Goal: Information Seeking & Learning: Learn about a topic

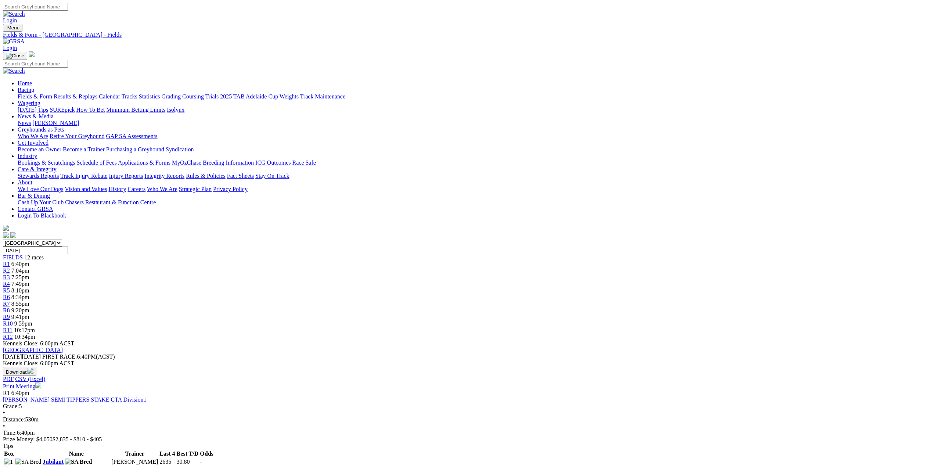
click at [10, 261] on span "R1" at bounding box center [6, 264] width 7 height 6
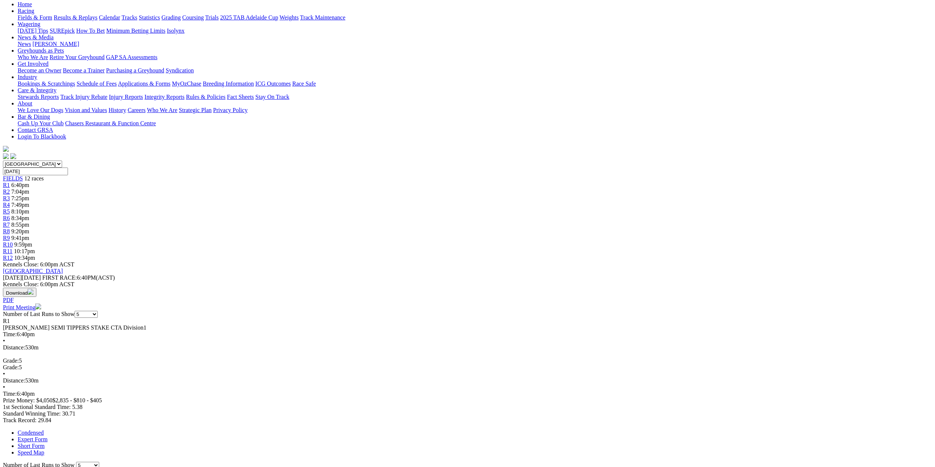
scroll to position [110, 0]
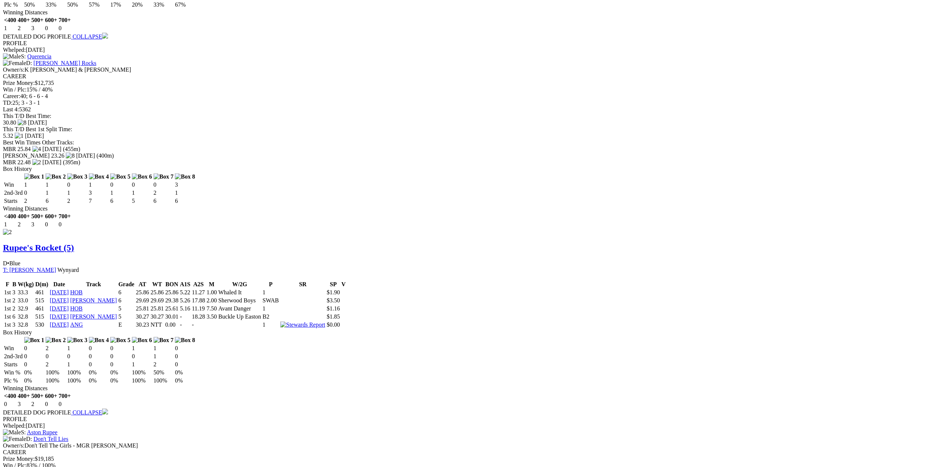
scroll to position [698, 0]
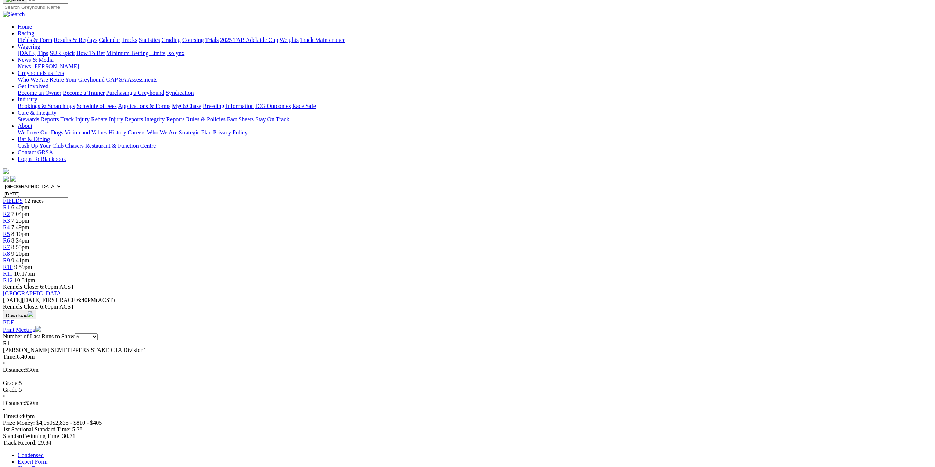
scroll to position [53, 0]
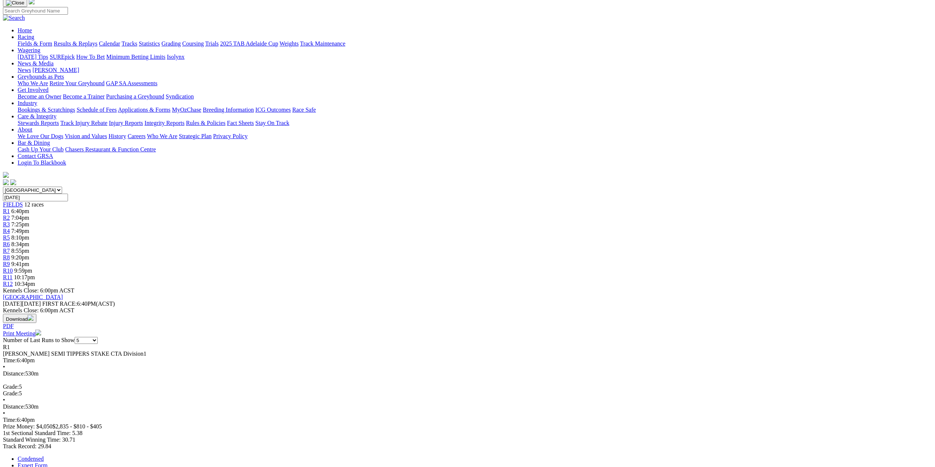
click at [10, 214] on span "R2" at bounding box center [6, 217] width 7 height 6
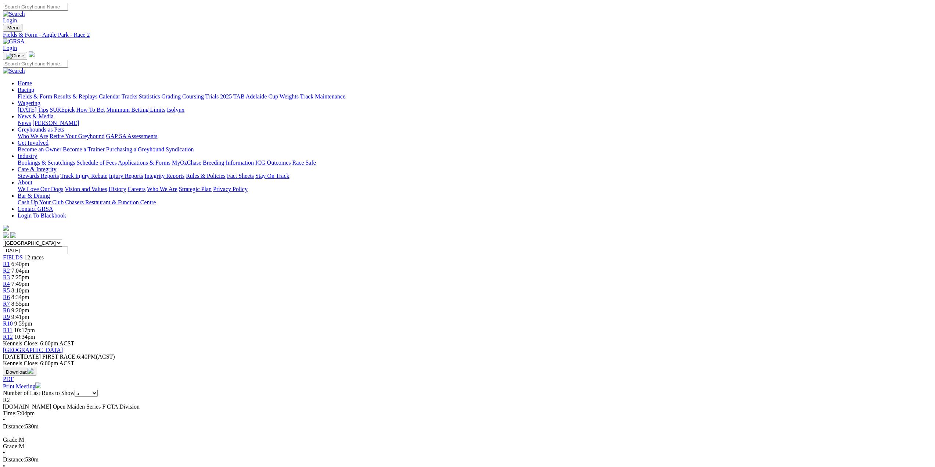
click at [10, 274] on span "R3" at bounding box center [6, 277] width 7 height 6
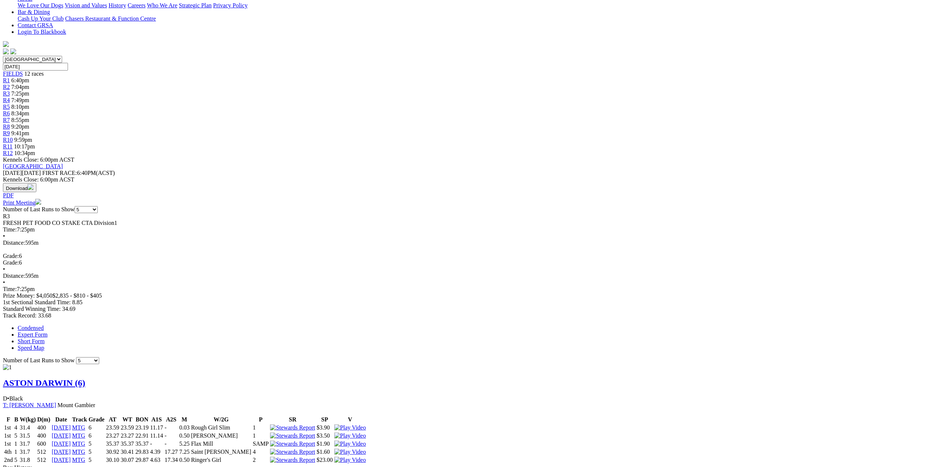
scroll to position [37, 0]
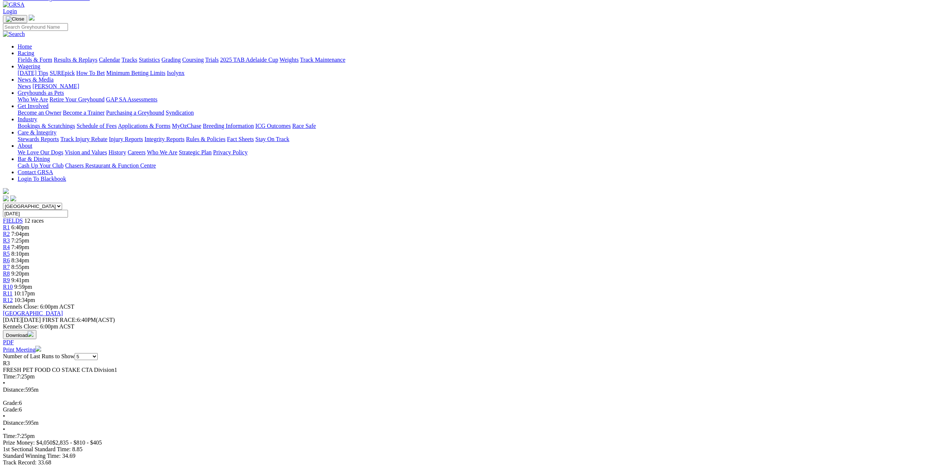
click at [10, 244] on span "R4" at bounding box center [6, 247] width 7 height 6
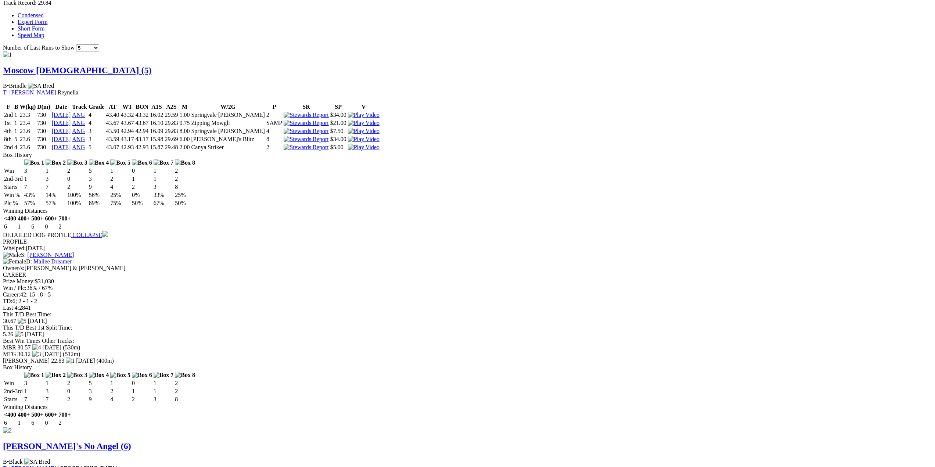
scroll to position [514, 0]
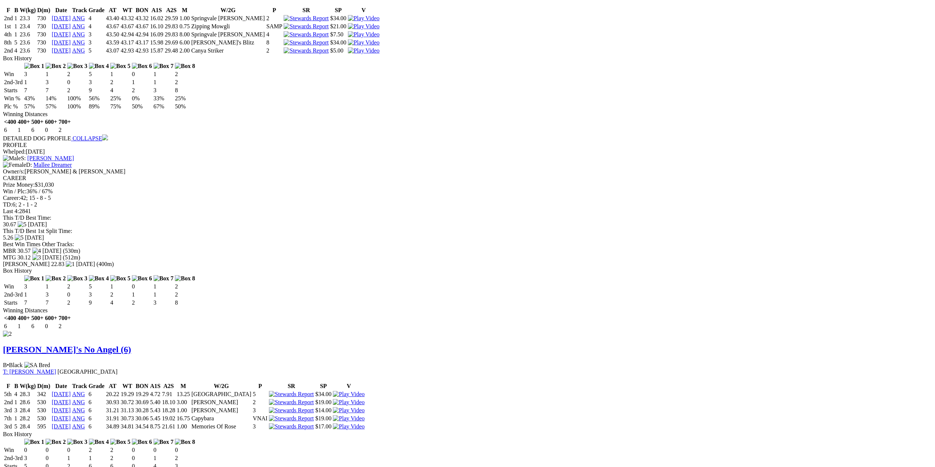
scroll to position [596, 0]
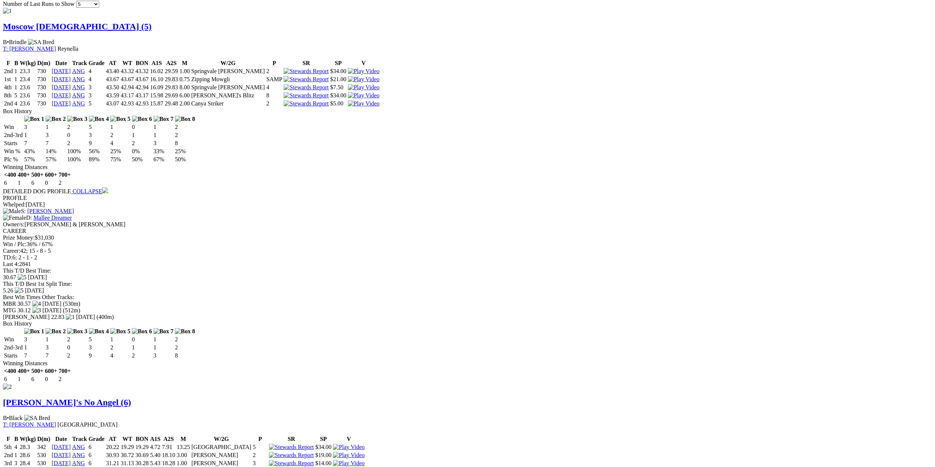
scroll to position [551, 0]
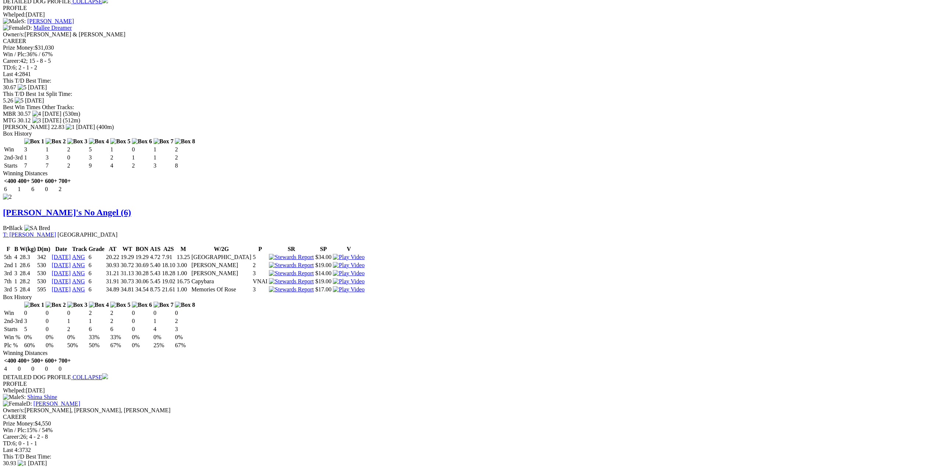
scroll to position [706, 0]
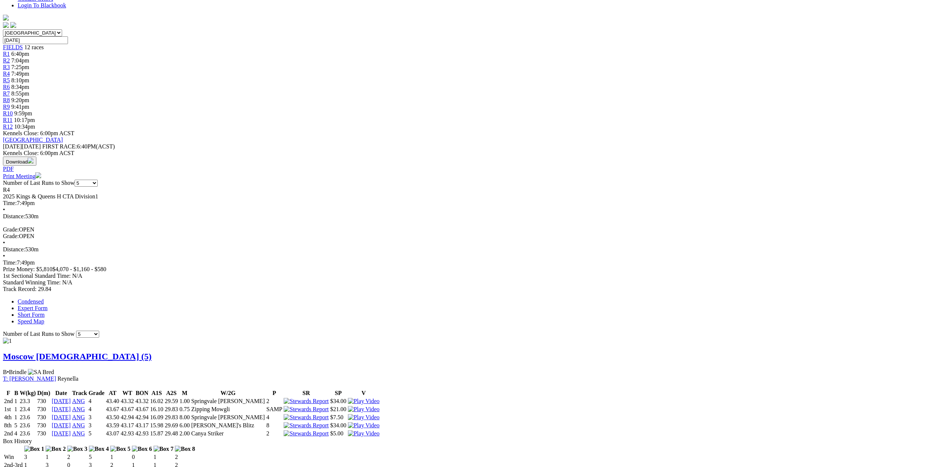
scroll to position [0, 0]
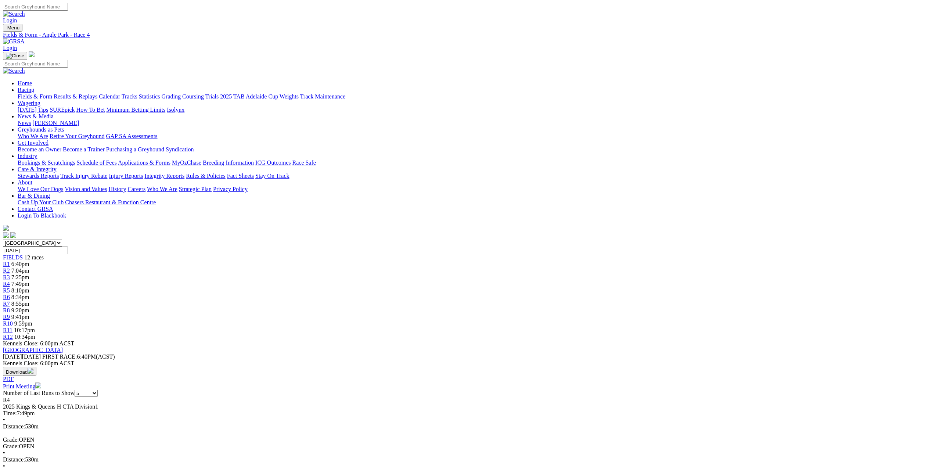
click at [10, 287] on span "R5" at bounding box center [6, 290] width 7 height 6
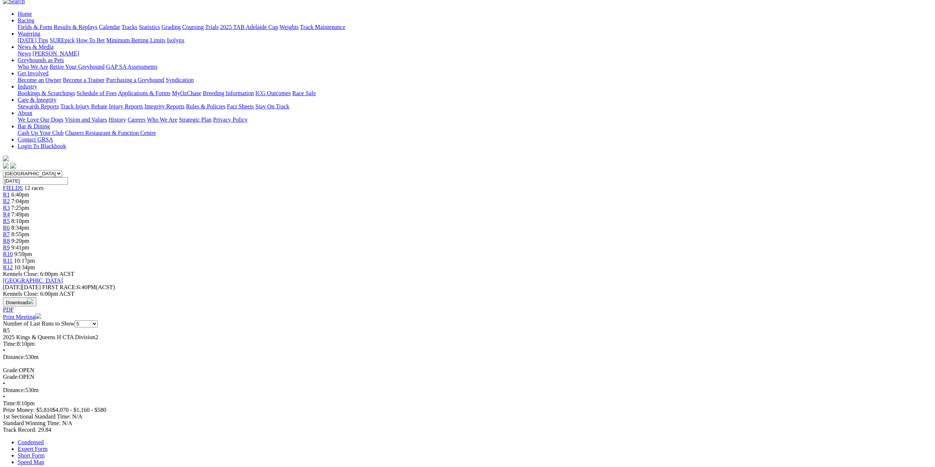
scroll to position [37, 0]
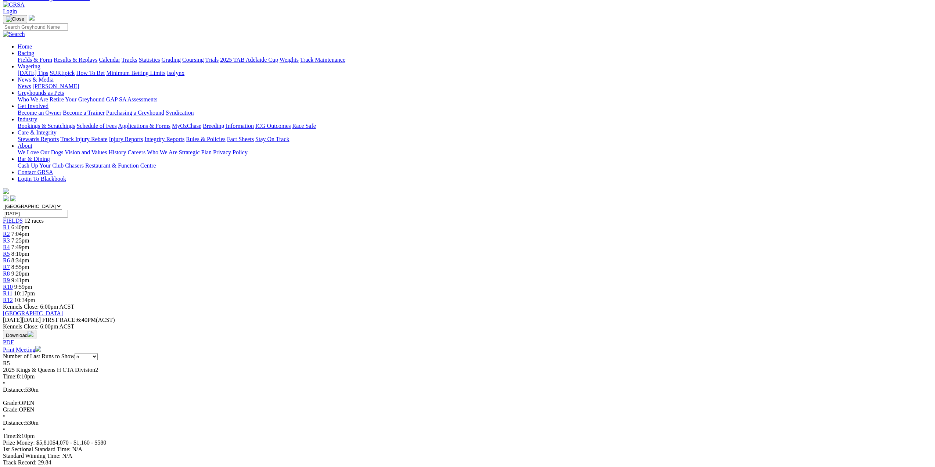
click at [10, 257] on span "R6" at bounding box center [6, 260] width 7 height 6
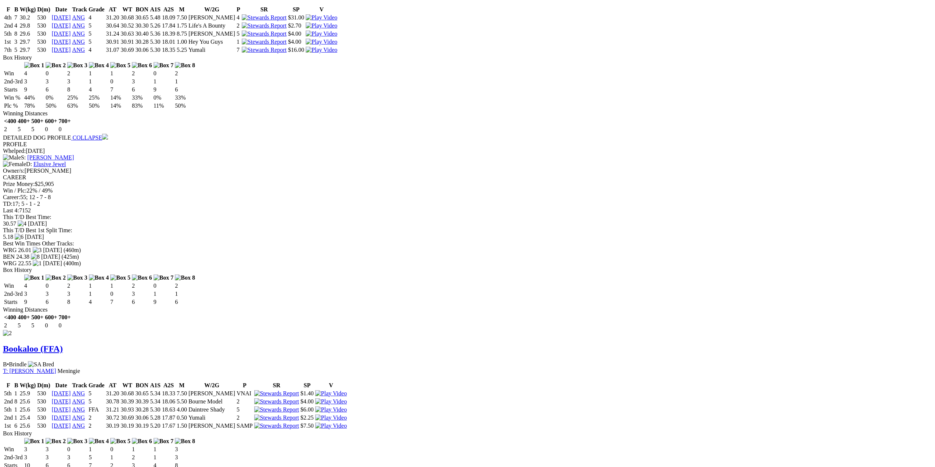
scroll to position [661, 0]
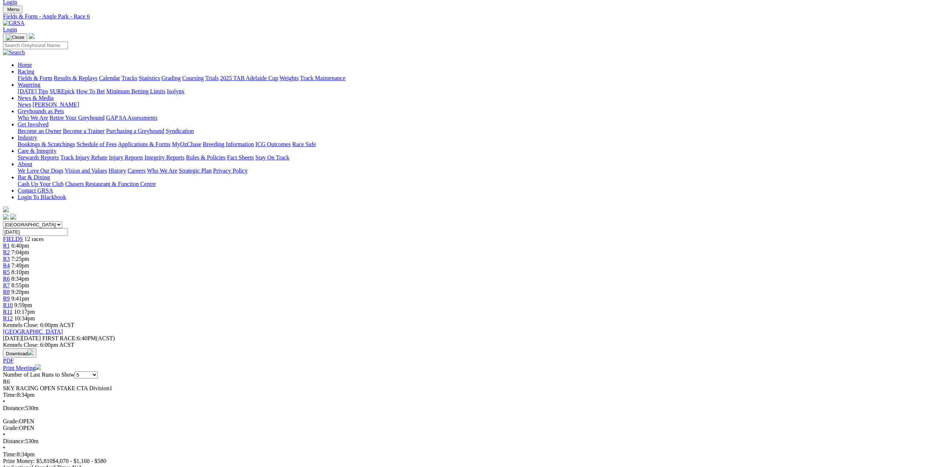
scroll to position [12, 0]
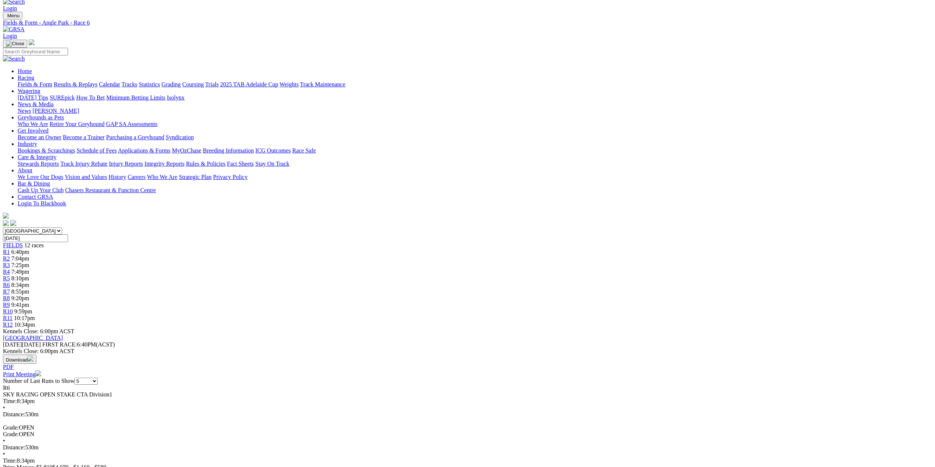
click at [10, 288] on span "R7" at bounding box center [6, 291] width 7 height 6
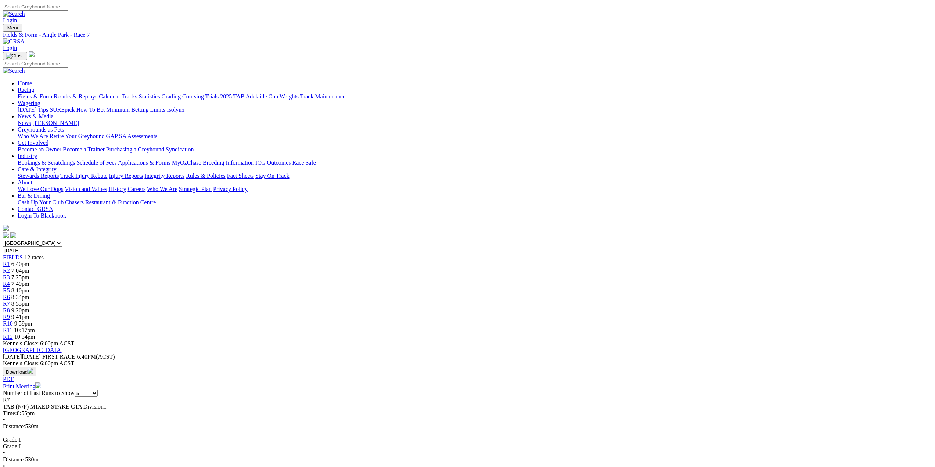
click at [10, 307] on span "R8" at bounding box center [6, 310] width 7 height 6
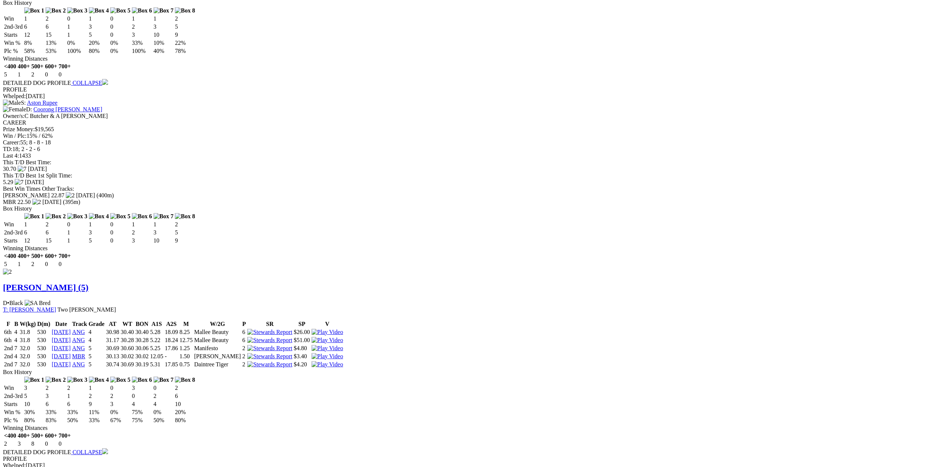
scroll to position [661, 0]
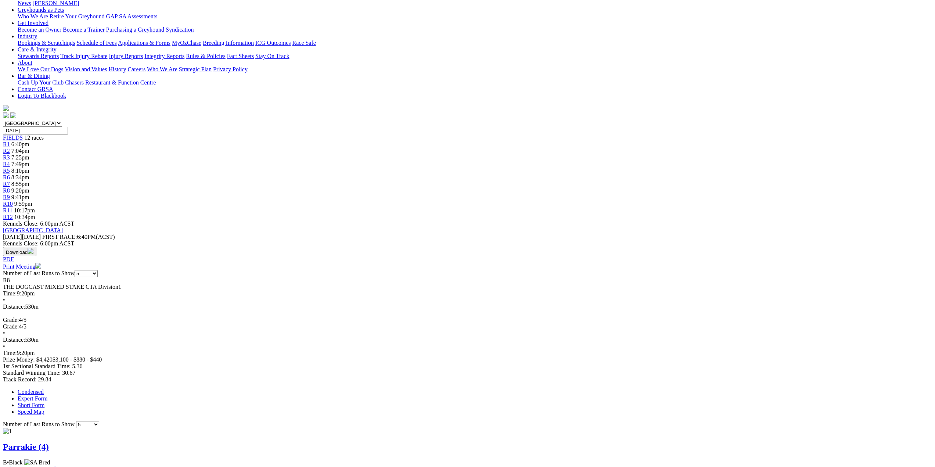
scroll to position [49, 0]
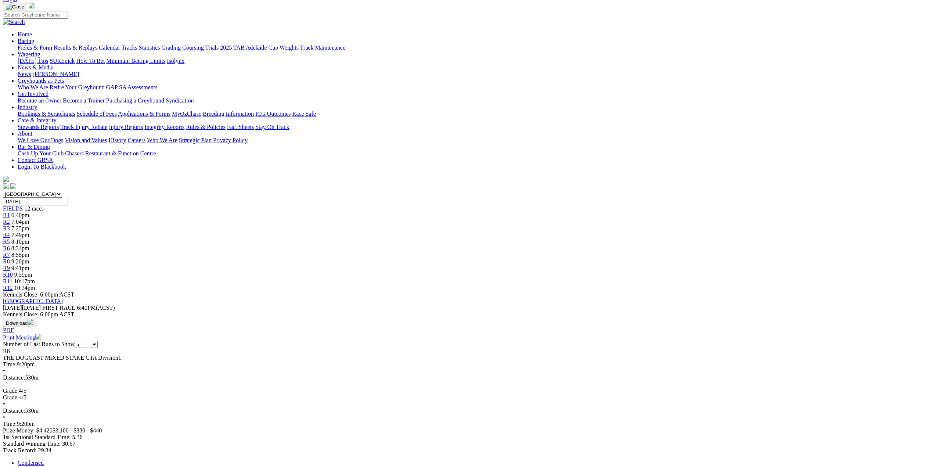
click at [10, 265] on span "R9" at bounding box center [6, 268] width 7 height 6
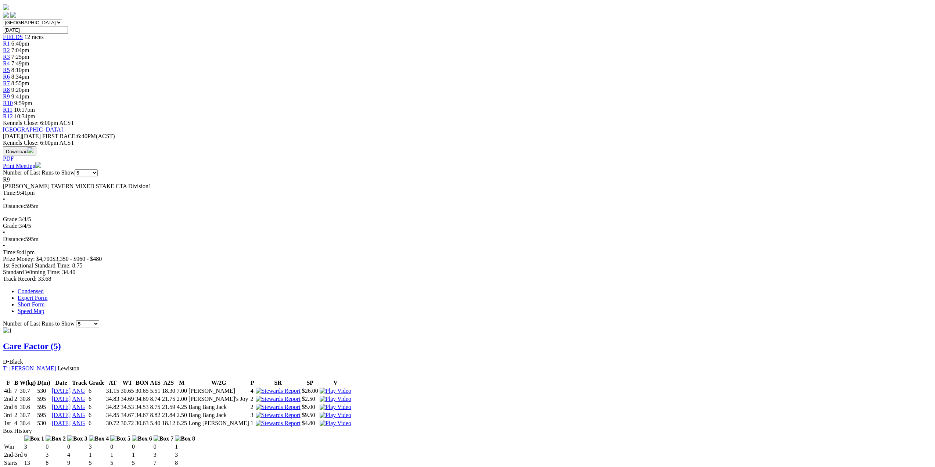
scroll to position [73, 0]
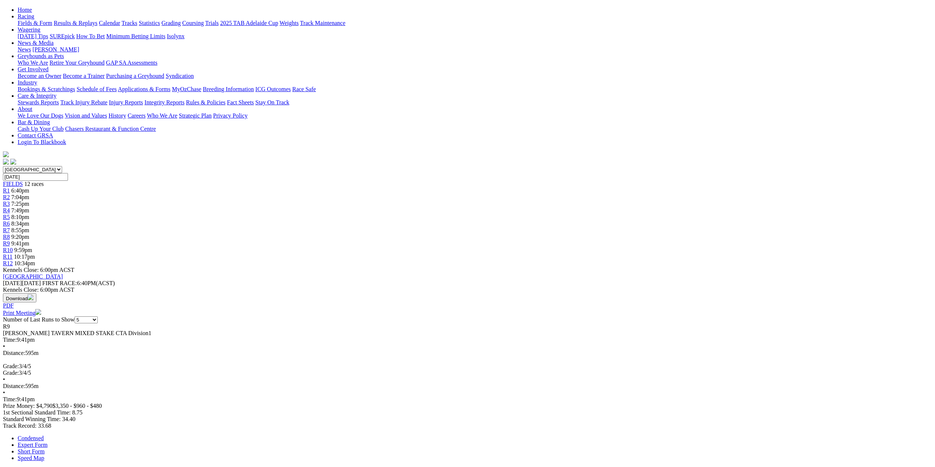
click at [13, 247] on span "R10" at bounding box center [8, 250] width 10 height 6
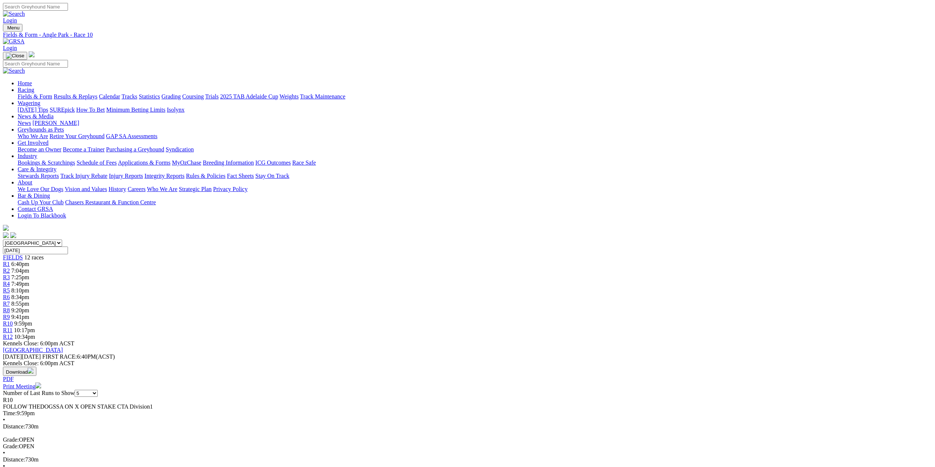
click at [12, 327] on span "R11" at bounding box center [8, 330] width 10 height 6
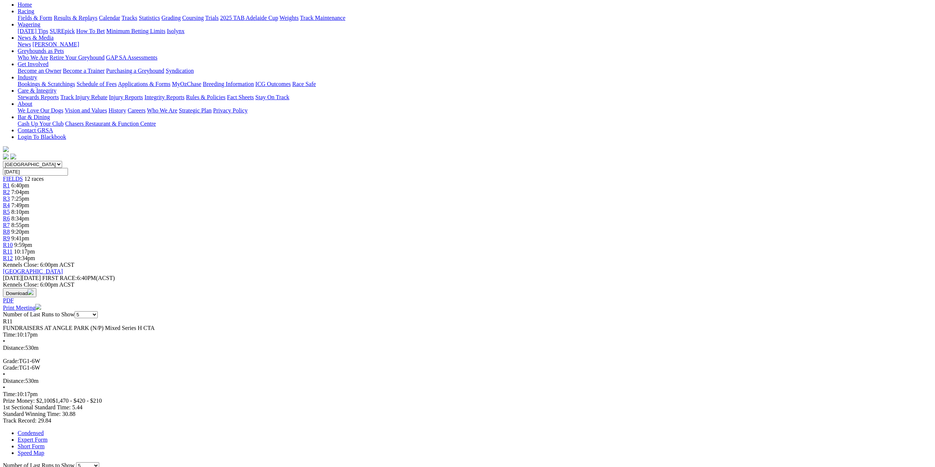
scroll to position [37, 0]
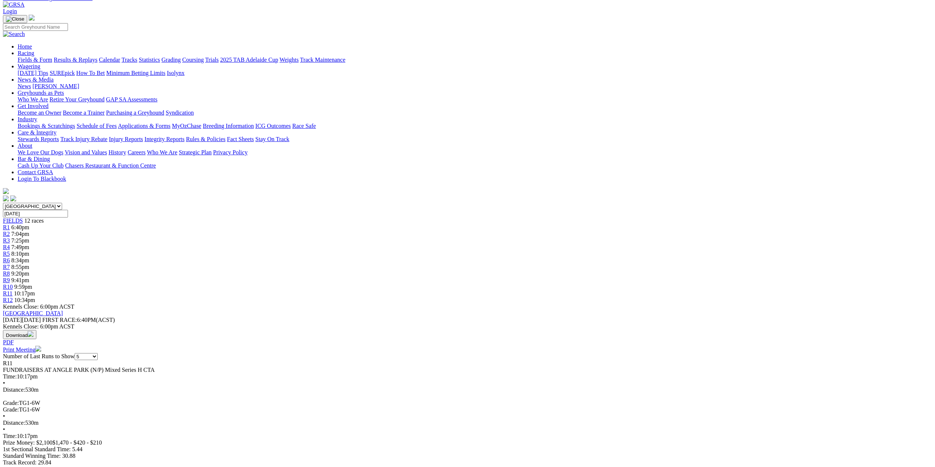
click at [13, 297] on span "R12" at bounding box center [8, 300] width 10 height 6
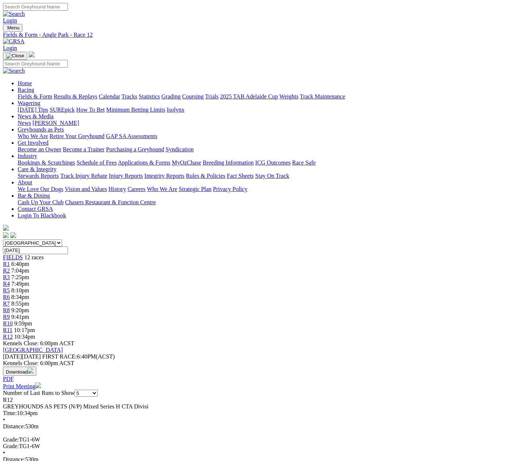
click at [10, 261] on span "R1" at bounding box center [6, 264] width 7 height 6
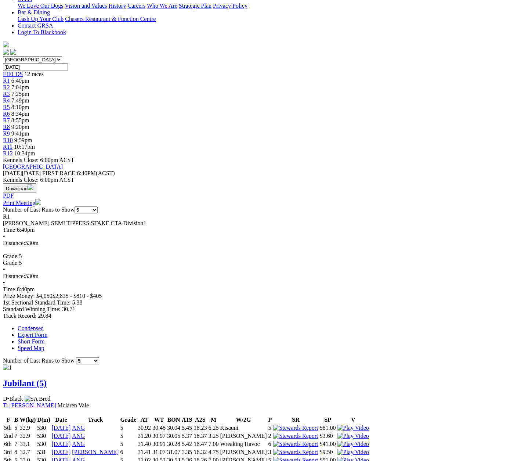
scroll to position [184, 0]
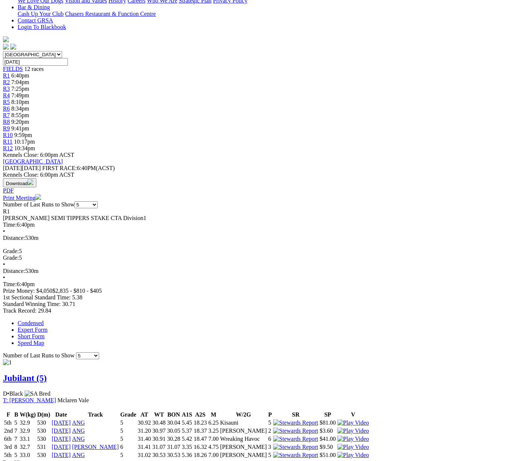
scroll to position [73, 0]
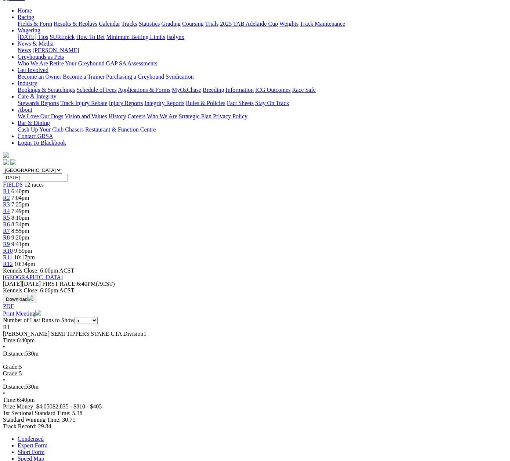
click at [10, 195] on span "R2" at bounding box center [6, 198] width 7 height 6
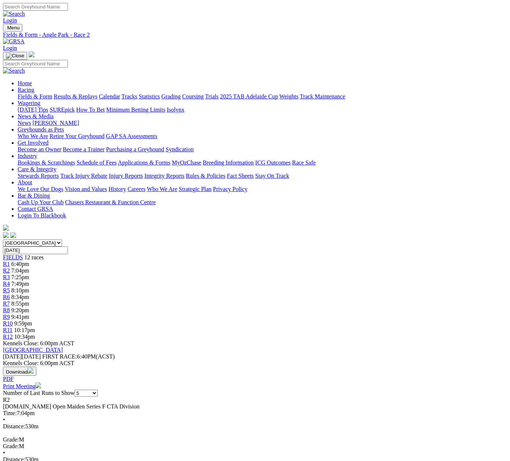
click at [10, 274] on span "R3" at bounding box center [6, 277] width 7 height 6
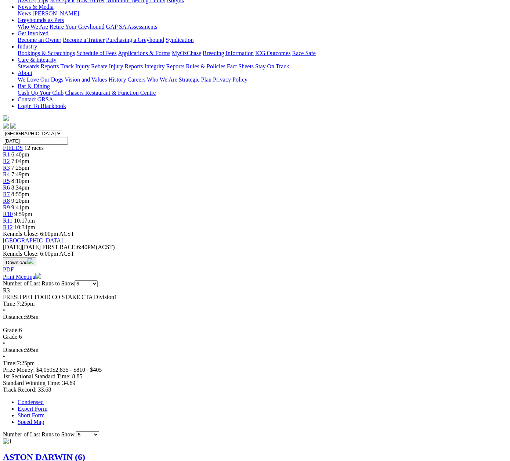
scroll to position [0, 0]
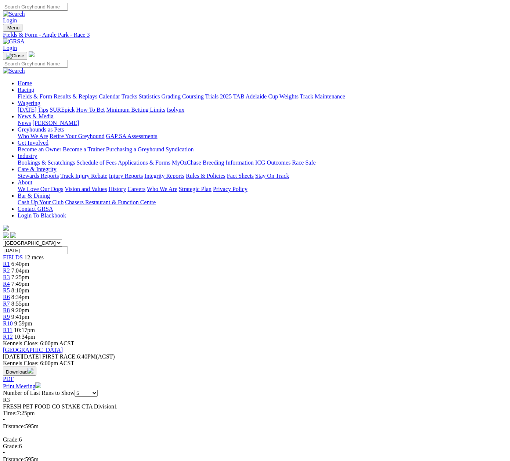
drag, startPoint x: 185, startPoint y: 109, endPoint x: 188, endPoint y: 113, distance: 4.7
click at [10, 281] on span "R4" at bounding box center [6, 284] width 7 height 6
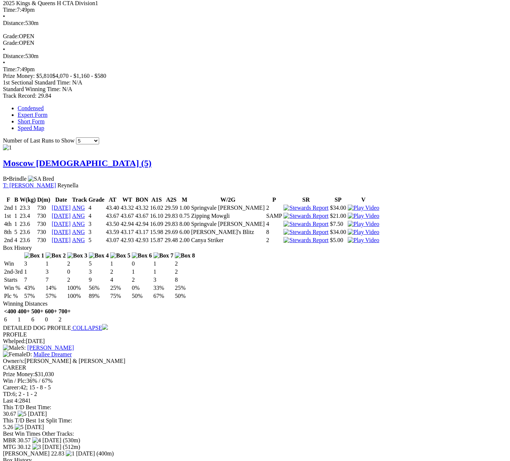
scroll to position [404, 0]
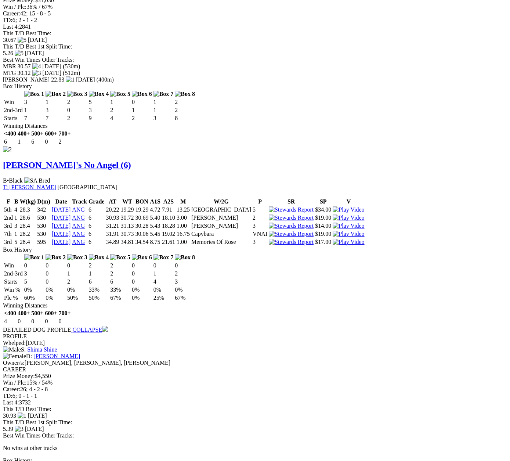
scroll to position [849, 0]
